Goal: Task Accomplishment & Management: Manage account settings

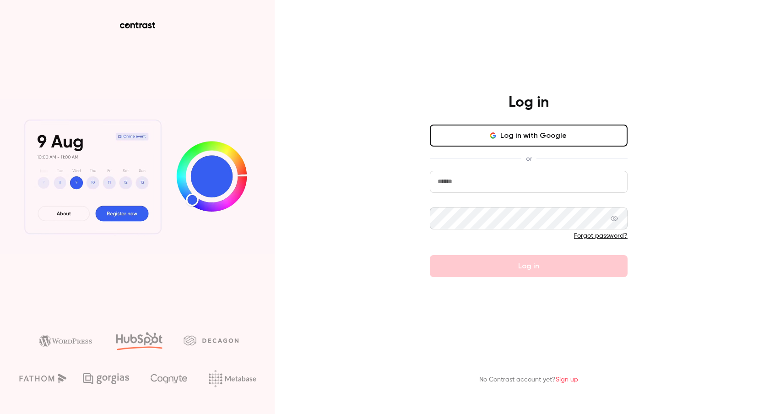
click at [522, 140] on button "Log in with Google" at bounding box center [529, 135] width 198 height 22
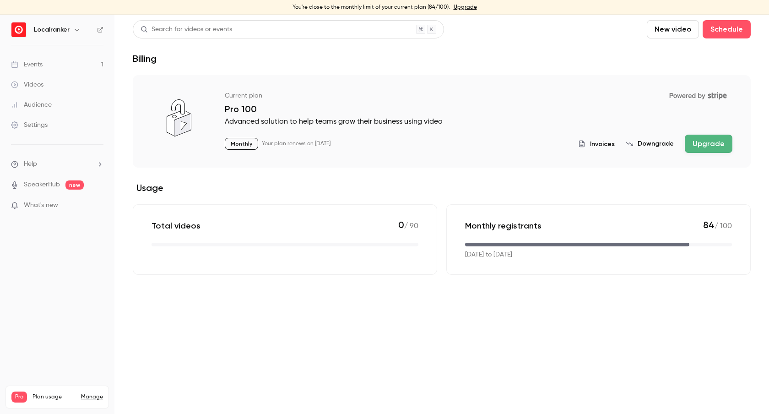
click at [71, 112] on link "Audience" at bounding box center [57, 105] width 114 height 20
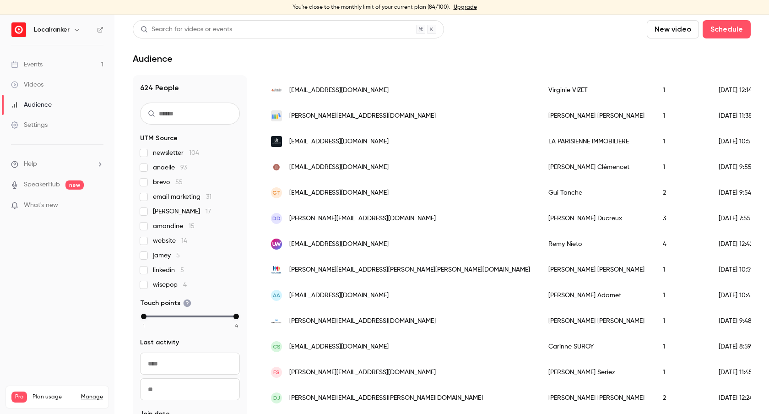
scroll to position [529, 0]
